Goal: Task Accomplishment & Management: Manage account settings

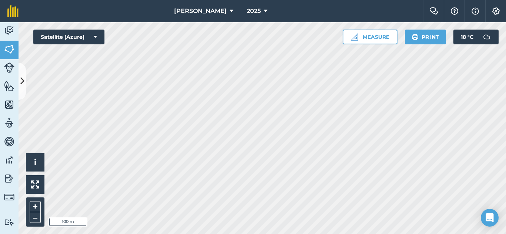
click at [0, 91] on div "Activity Fields Livestock Features Maps Team Vehicles Data Reporting Billing Tu…" at bounding box center [253, 128] width 506 height 212
click at [329, 234] on html "[PERSON_NAME] 2025 Farm Chat Help Info Settings [PERSON_NAME] - 2025 Reproduced…" at bounding box center [253, 117] width 506 height 234
click at [495, 9] on img at bounding box center [495, 10] width 9 height 7
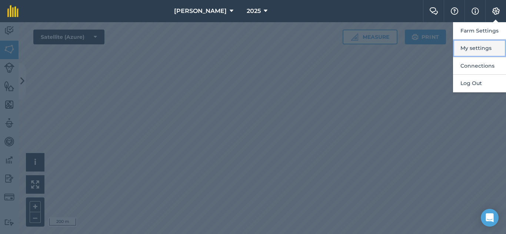
click at [475, 49] on button "My settings" at bounding box center [479, 48] width 53 height 17
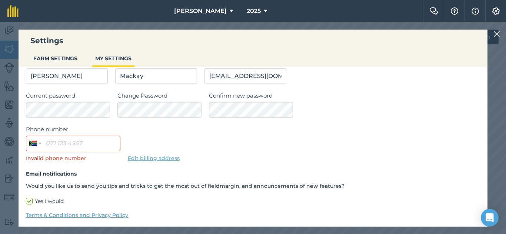
scroll to position [61, 0]
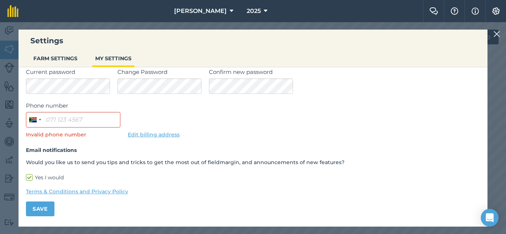
click at [496, 32] on img at bounding box center [496, 34] width 7 height 9
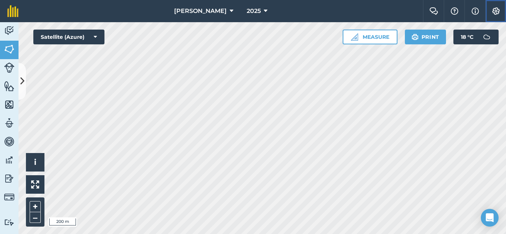
click at [496, 11] on img at bounding box center [495, 10] width 9 height 7
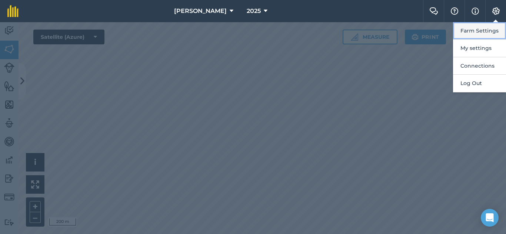
click at [485, 29] on button "Farm Settings" at bounding box center [479, 30] width 53 height 17
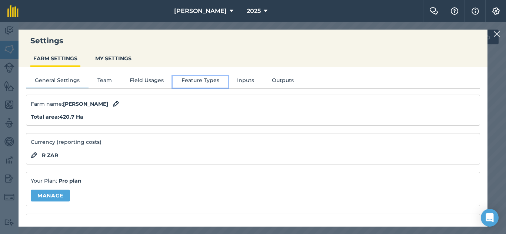
click at [202, 80] on button "Feature Types" at bounding box center [201, 81] width 56 height 11
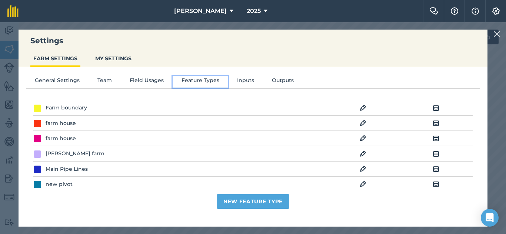
scroll to position [0, 0]
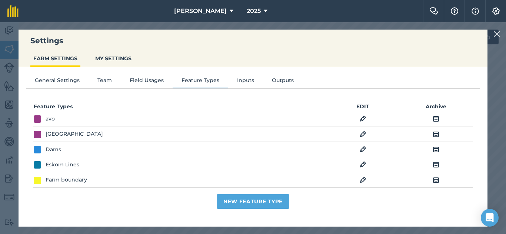
click at [499, 36] on img at bounding box center [496, 34] width 7 height 9
